Goal: Understand process/instructions: Learn about a topic

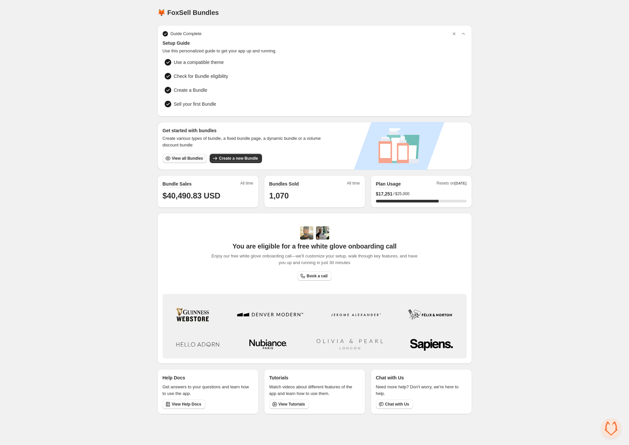
click at [191, 156] on span "View all Bundles" at bounding box center [187, 158] width 31 height 5
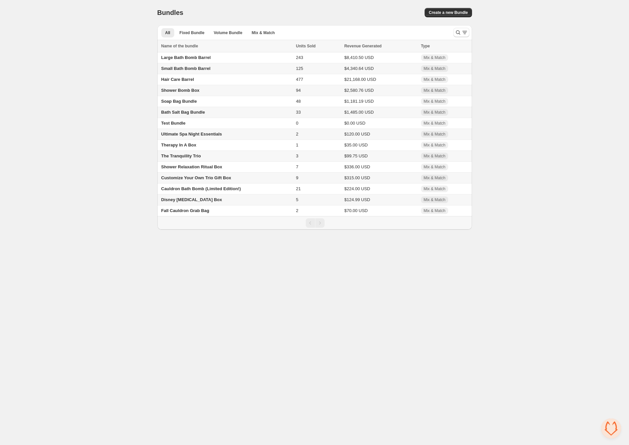
click at [185, 202] on span "Disney [MEDICAL_DATA] Box" at bounding box center [191, 199] width 61 height 5
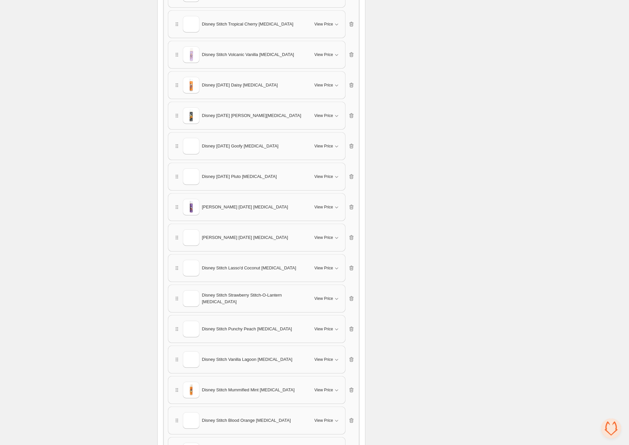
scroll to position [534, 0]
